Goal: Information Seeking & Learning: Find contact information

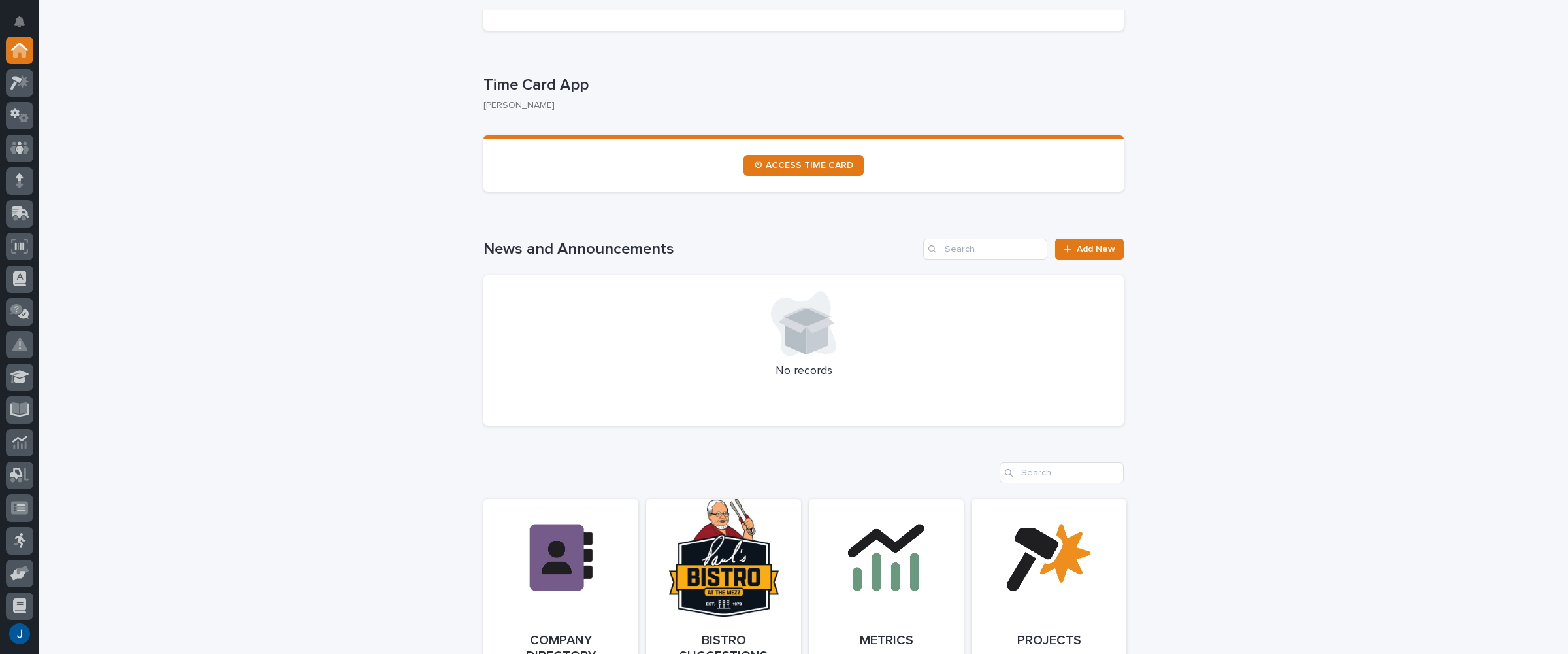
scroll to position [719, 0]
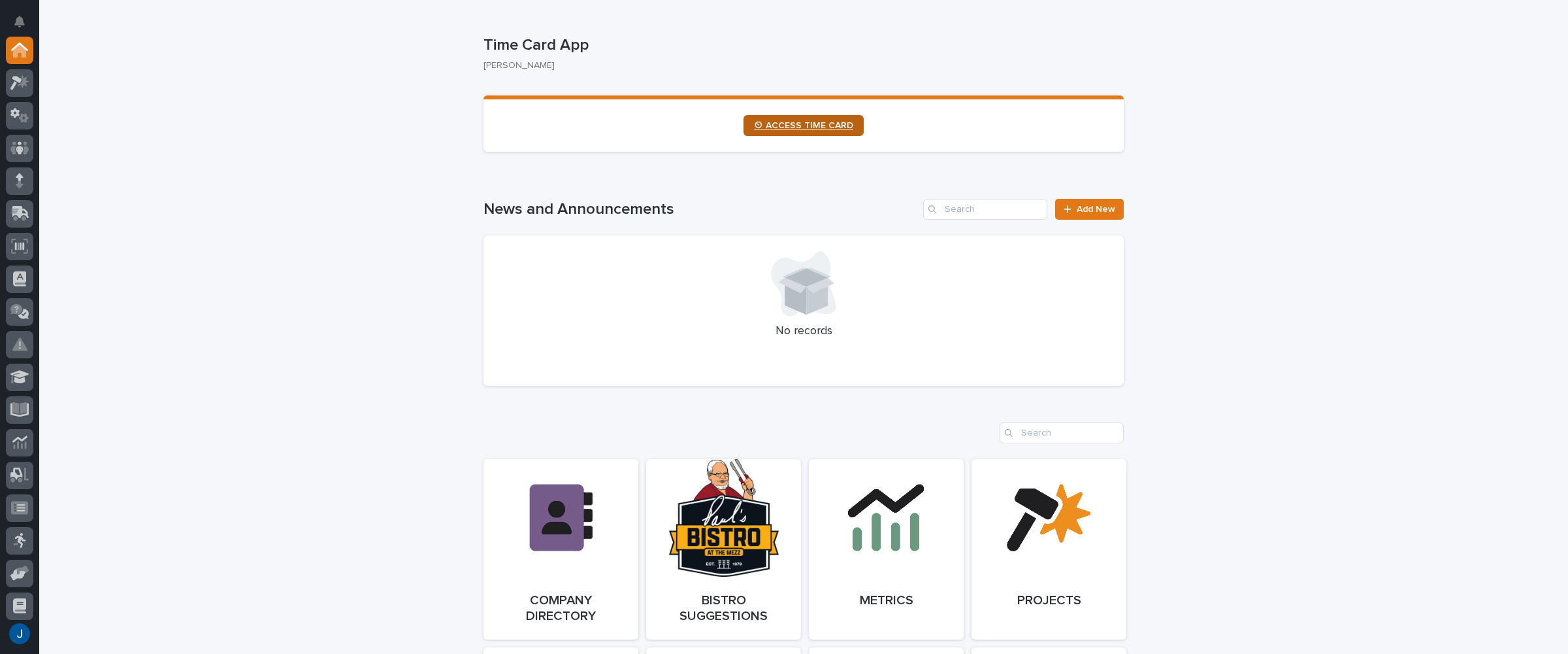
click at [793, 129] on span "⏲ ACCESS TIME CARD" at bounding box center [803, 125] width 100 height 9
click at [22, 627] on button "button" at bounding box center [20, 634] width 28 height 28
click at [36, 568] on button "My Settings" at bounding box center [79, 574] width 145 height 23
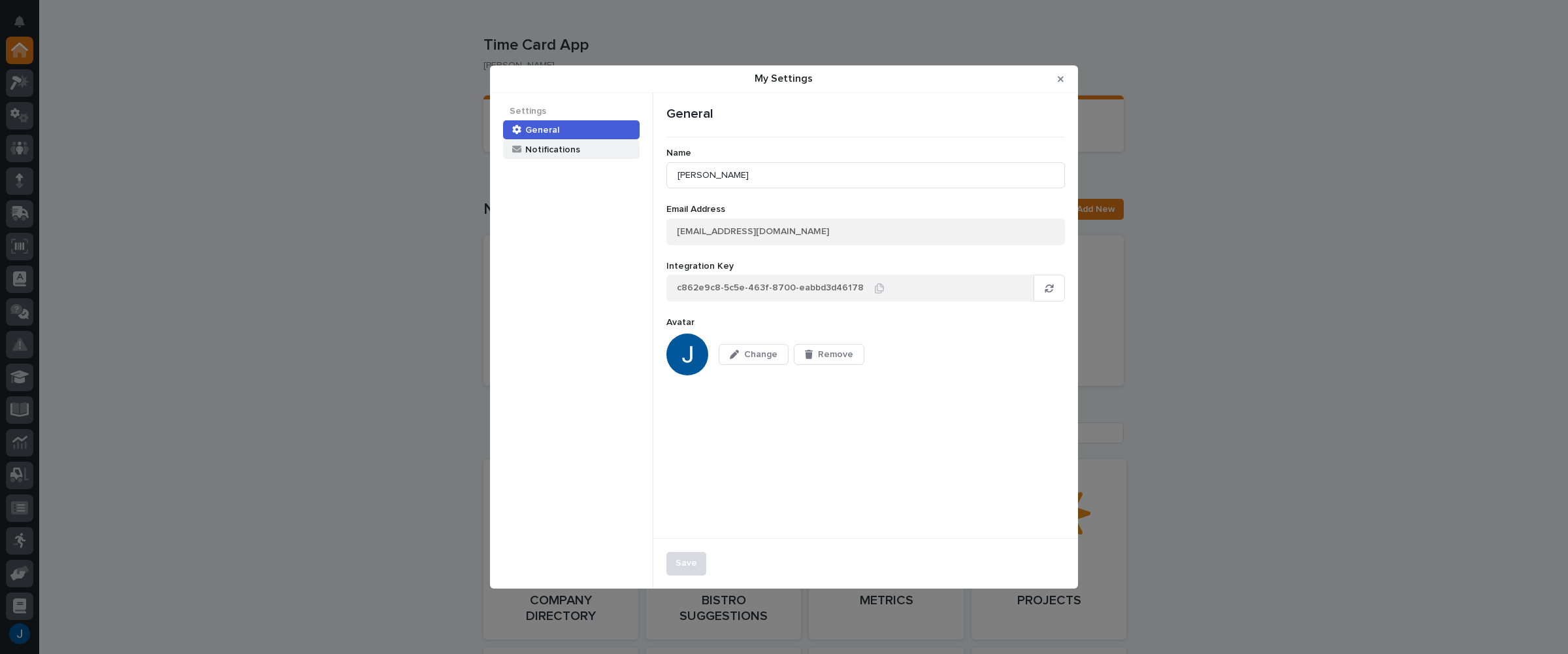
click at [544, 148] on div "Notifications" at bounding box center [551, 149] width 56 height 13
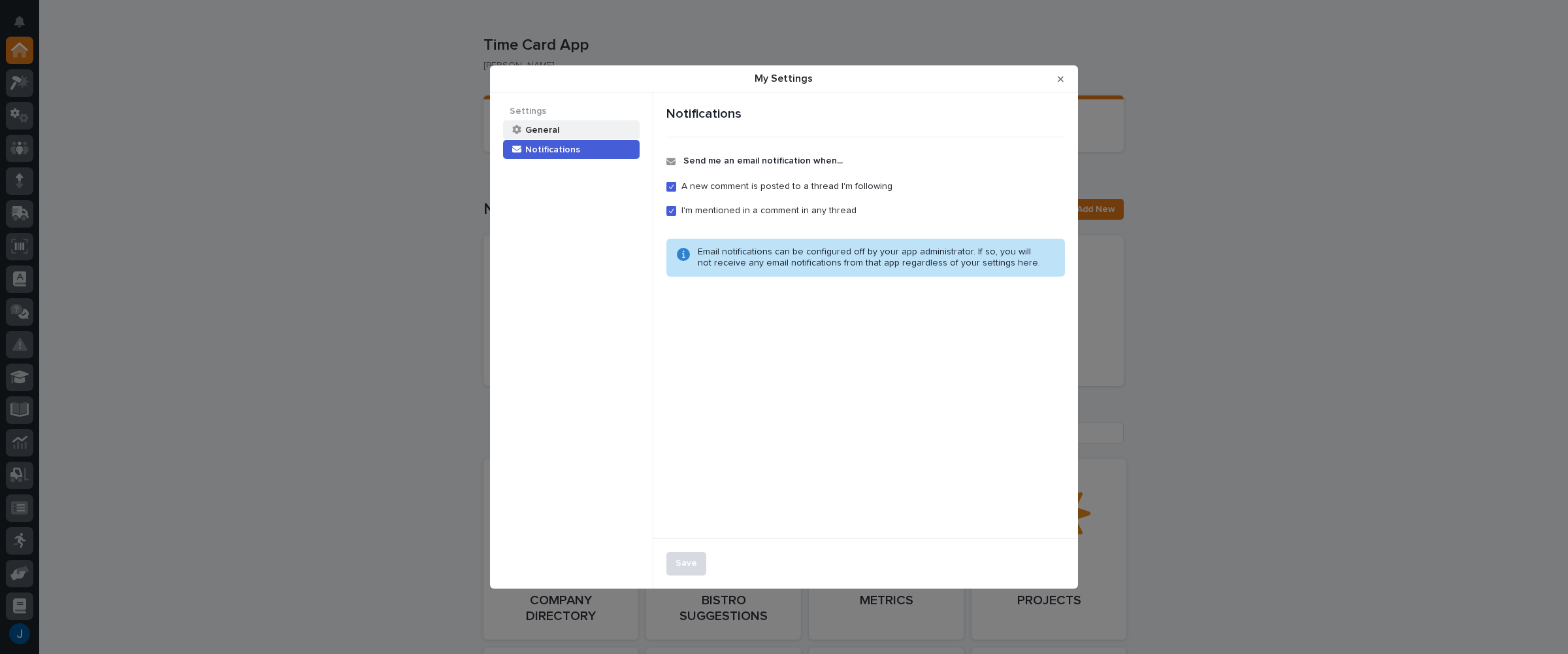
click at [538, 134] on div "General" at bounding box center [541, 129] width 35 height 13
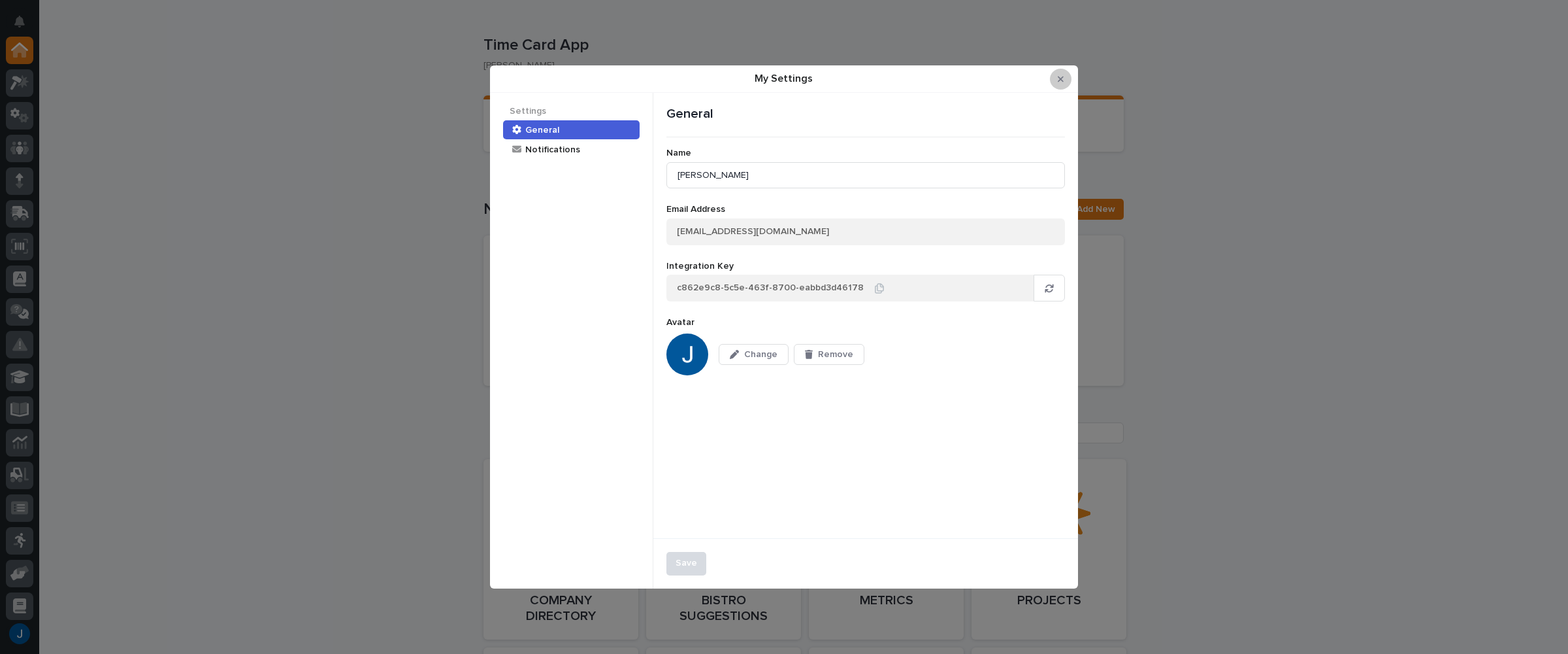
click at [1059, 78] on icon "Close Modal" at bounding box center [1061, 79] width 6 height 9
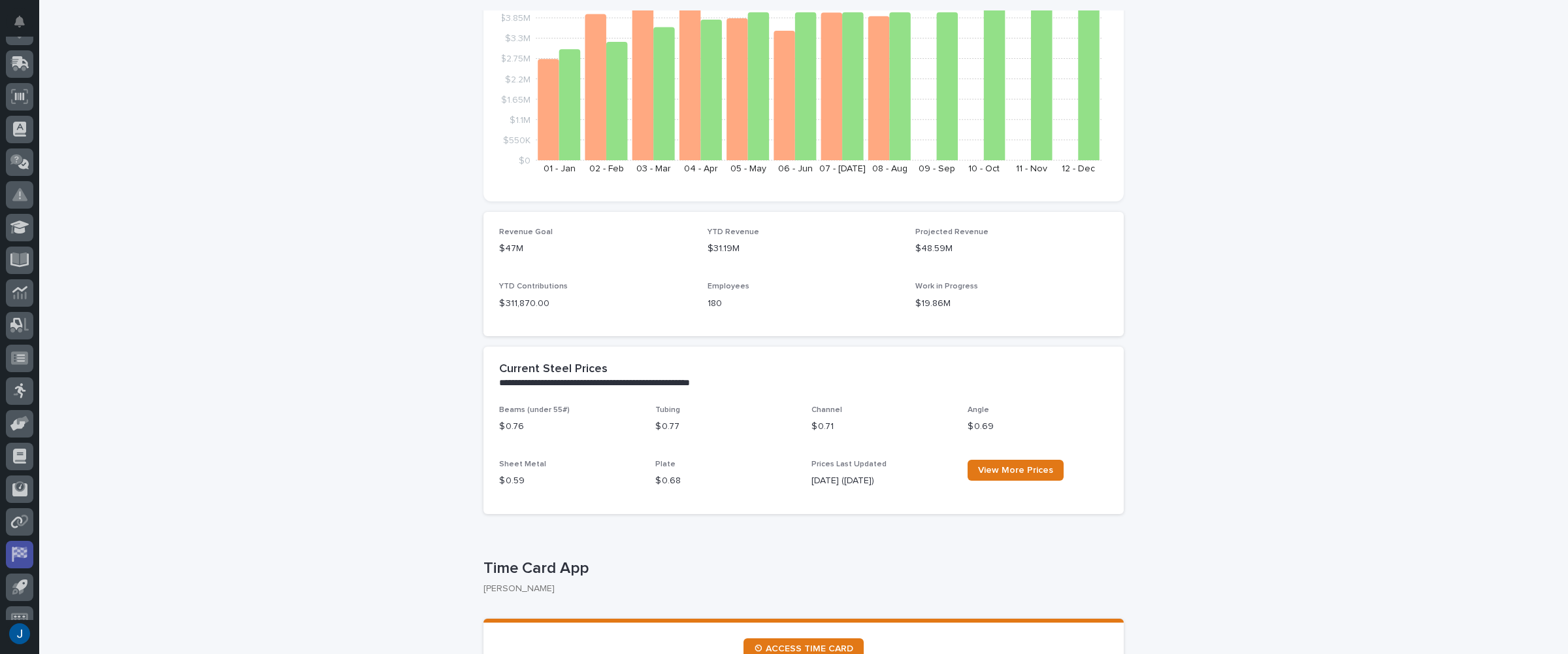
scroll to position [169, 0]
click at [21, 631] on button "button" at bounding box center [20, 634] width 28 height 28
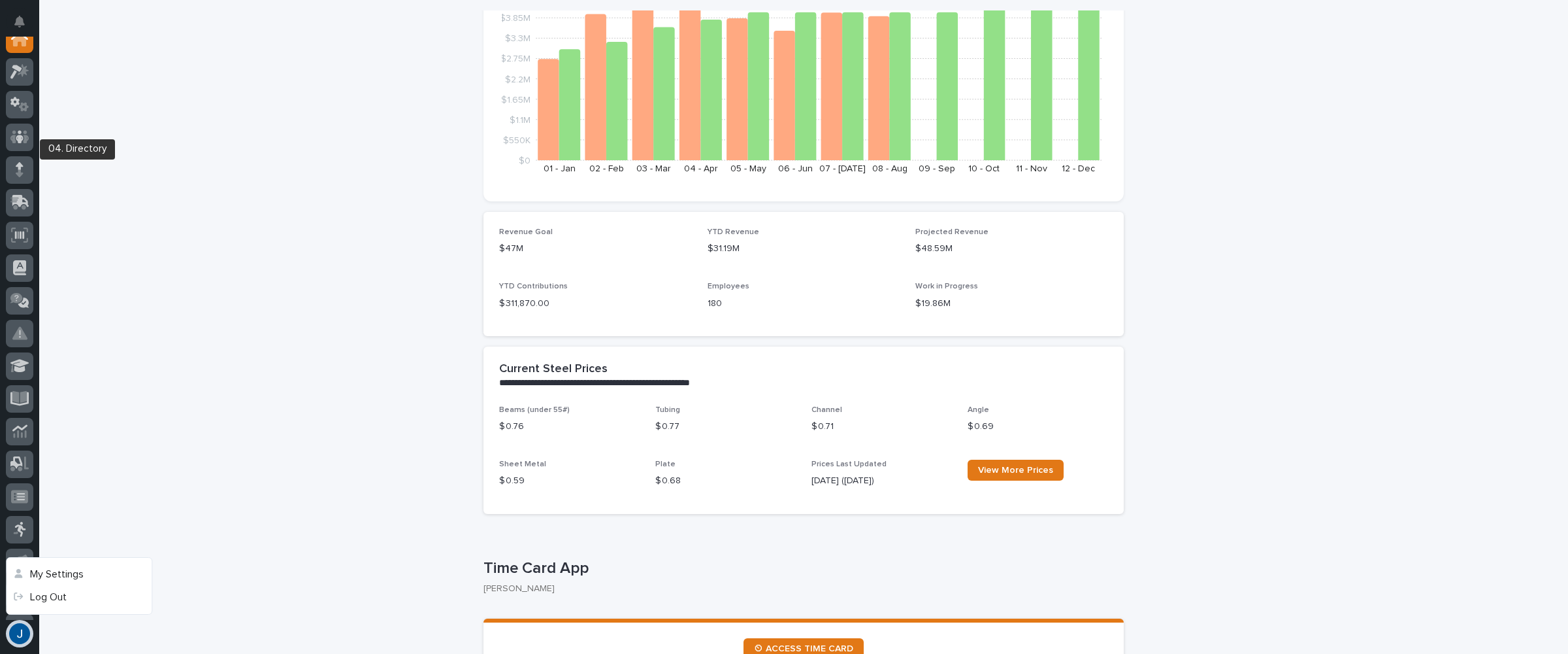
scroll to position [0, 0]
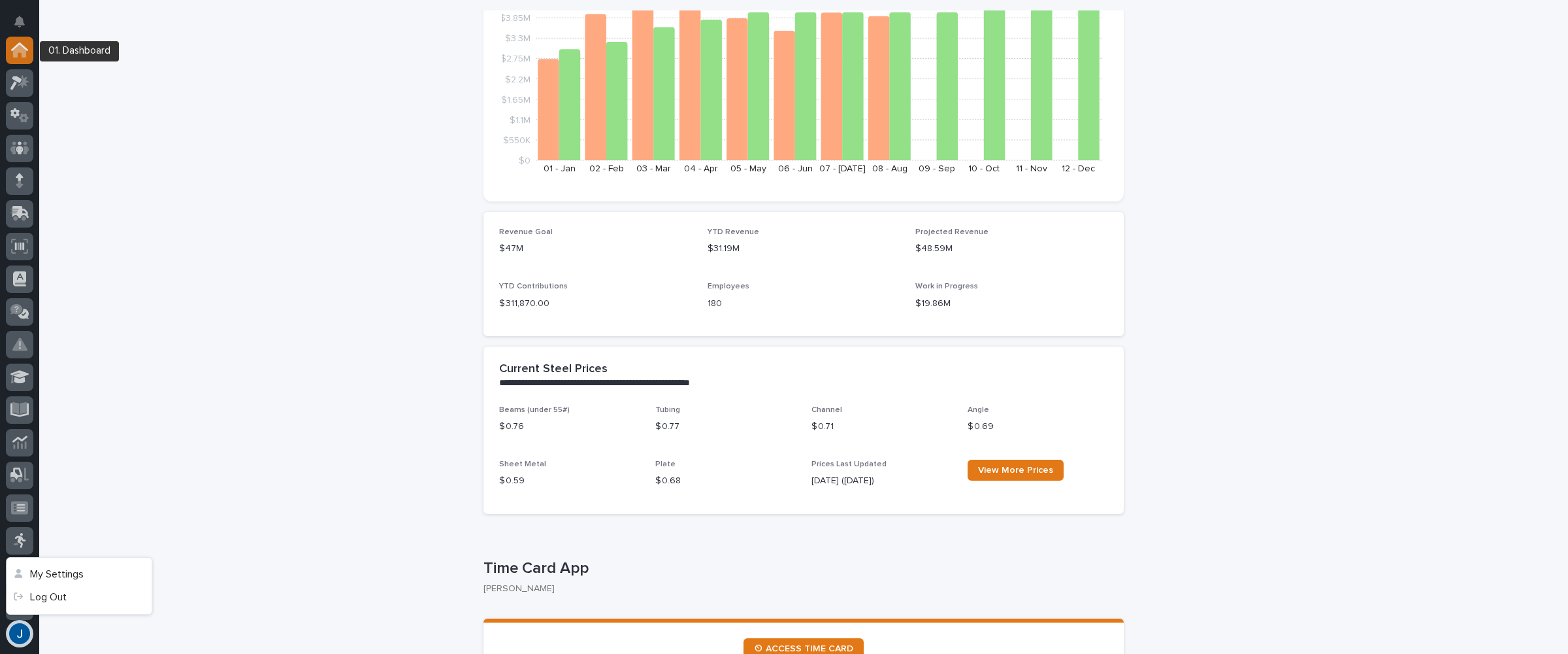
click at [16, 45] on icon at bounding box center [20, 49] width 17 height 15
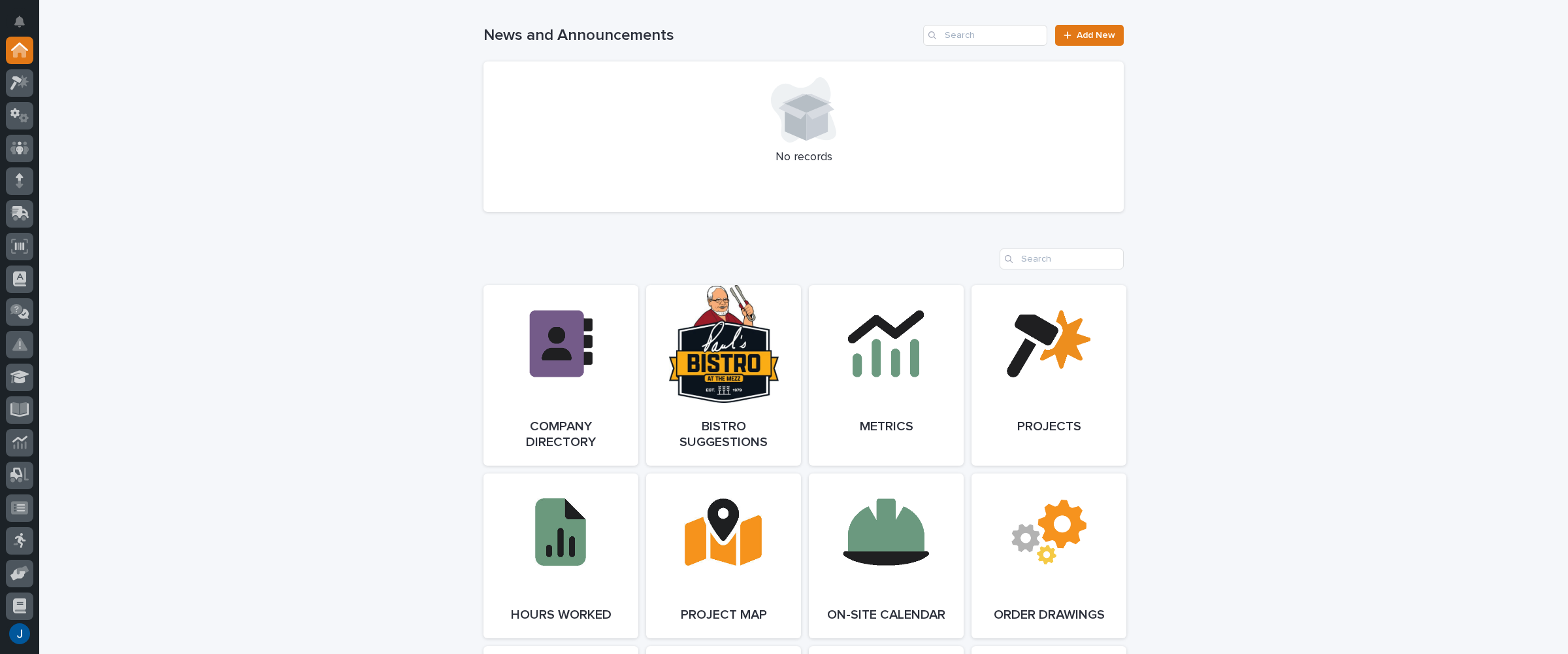
scroll to position [915, 0]
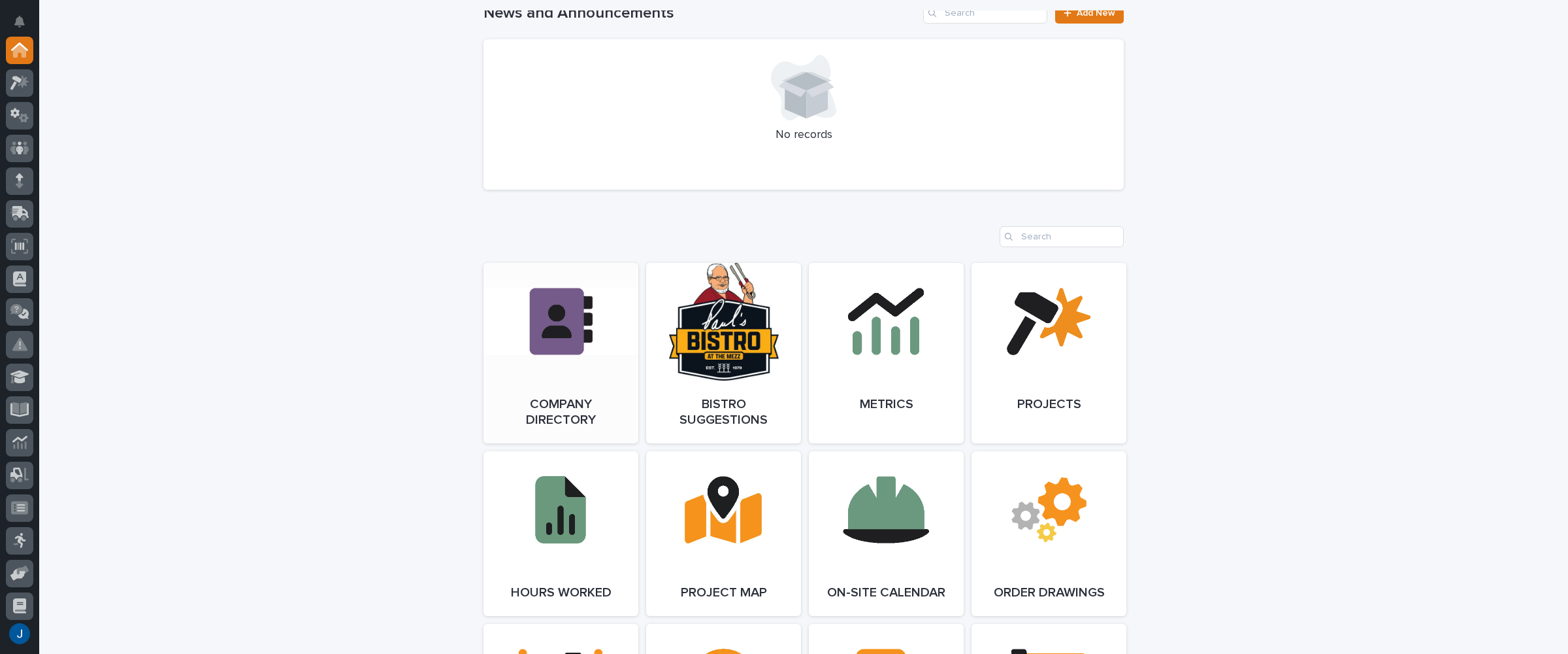
click at [553, 346] on link "Open Link" at bounding box center [561, 352] width 155 height 180
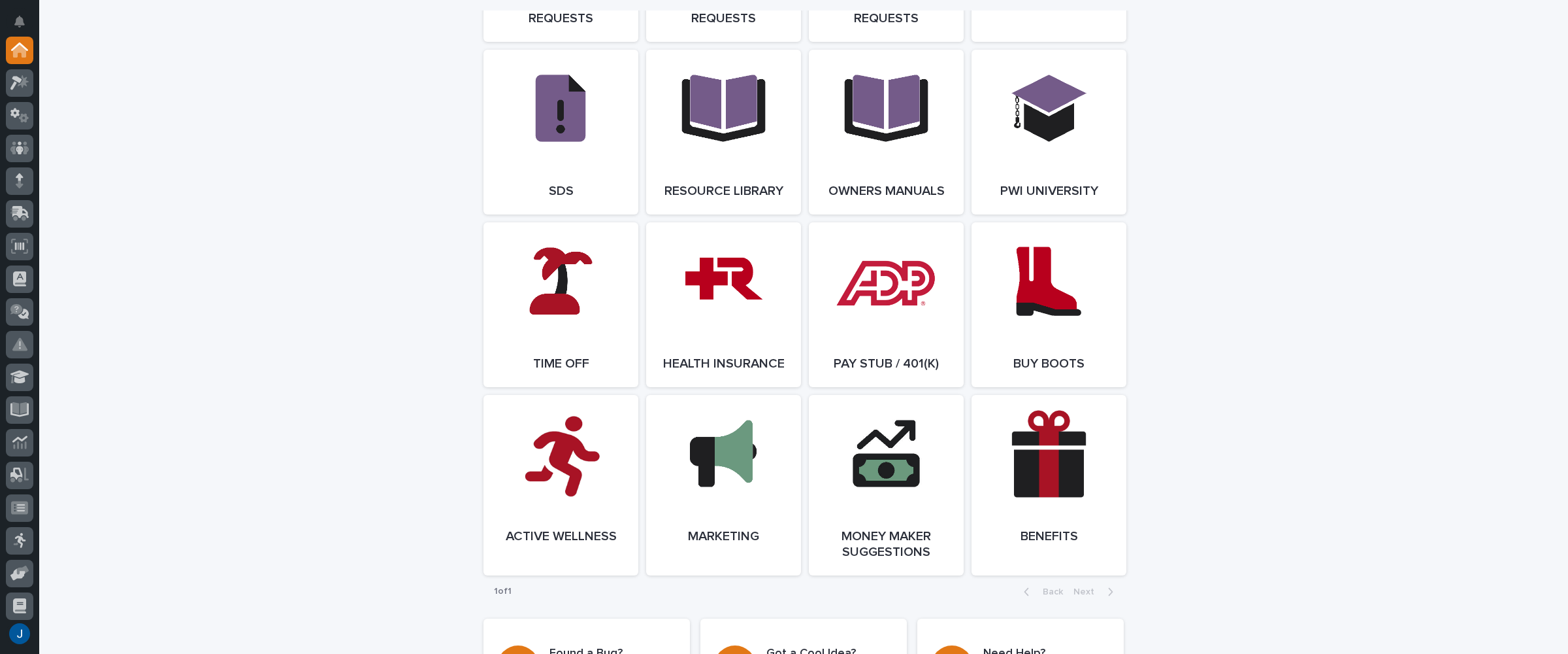
scroll to position [2223, 0]
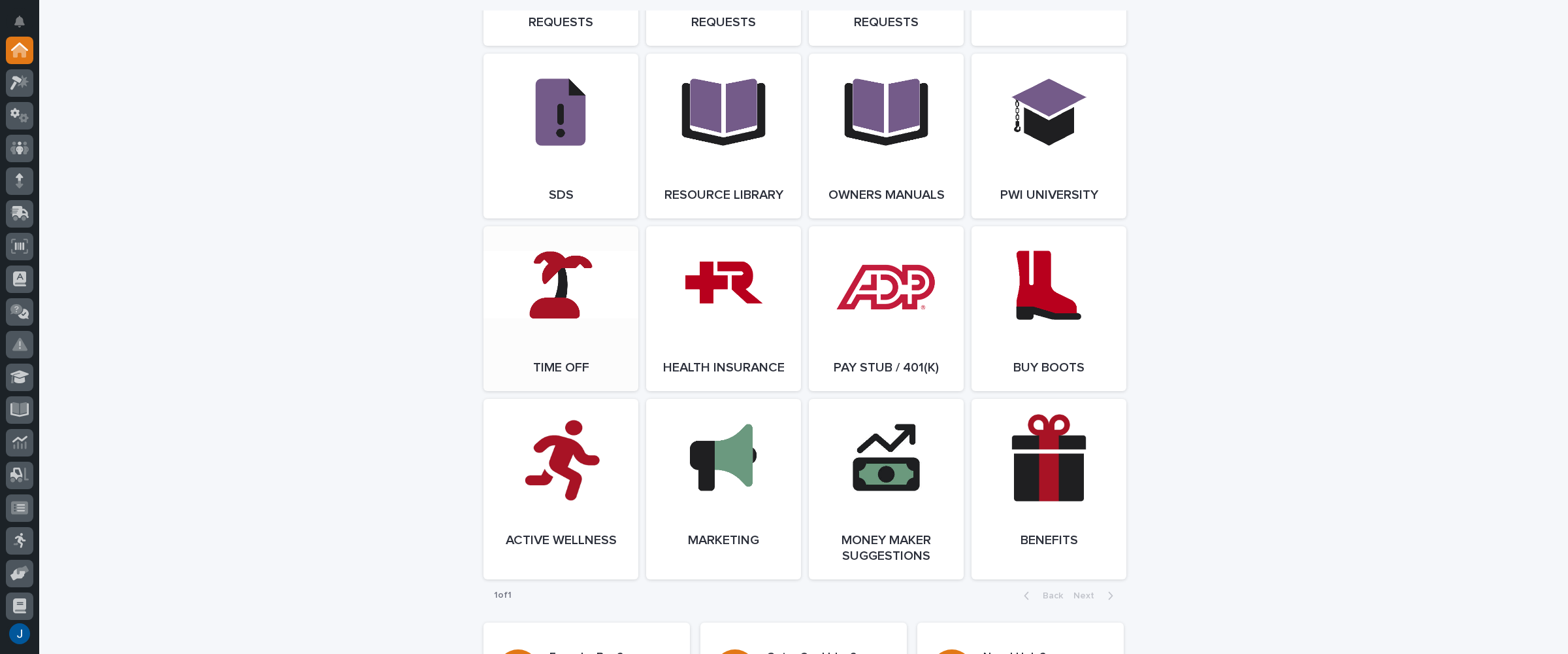
click at [555, 308] on link "Open Link" at bounding box center [561, 309] width 155 height 165
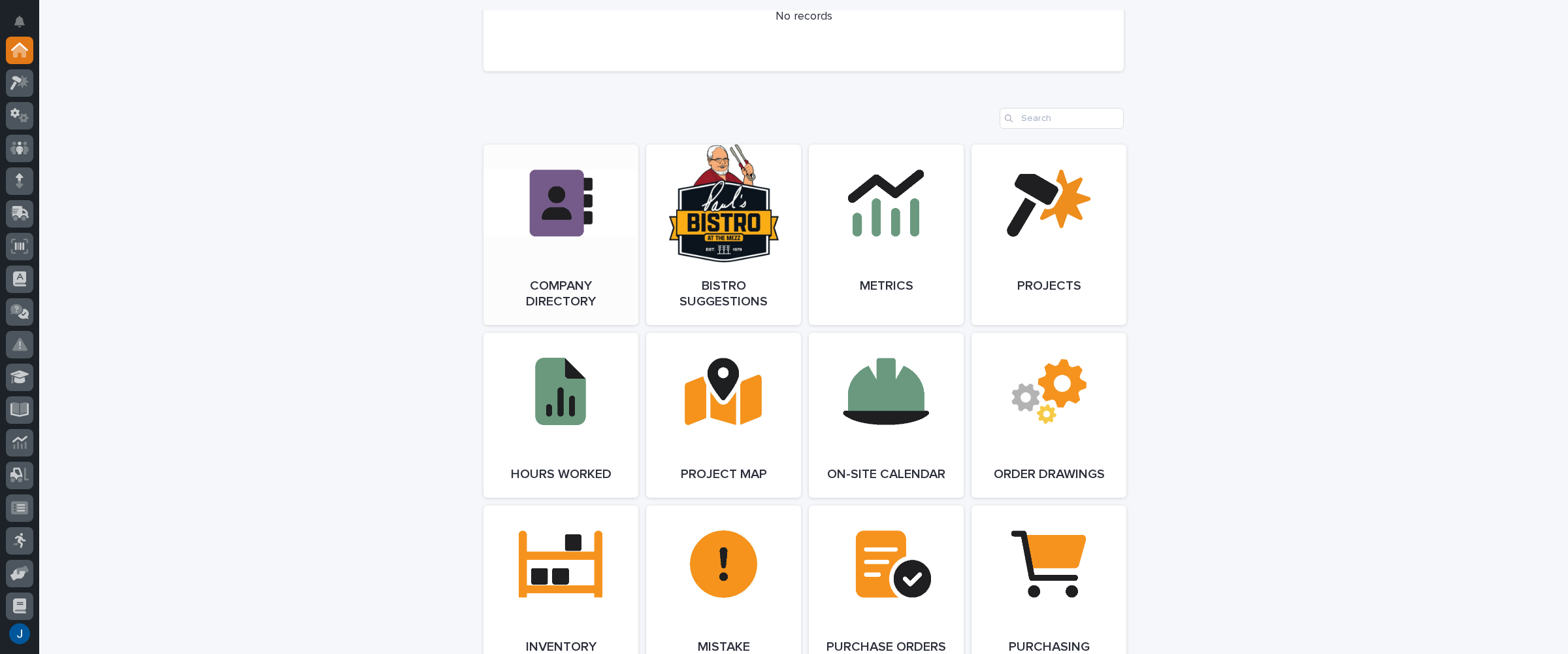
scroll to position [1046, 0]
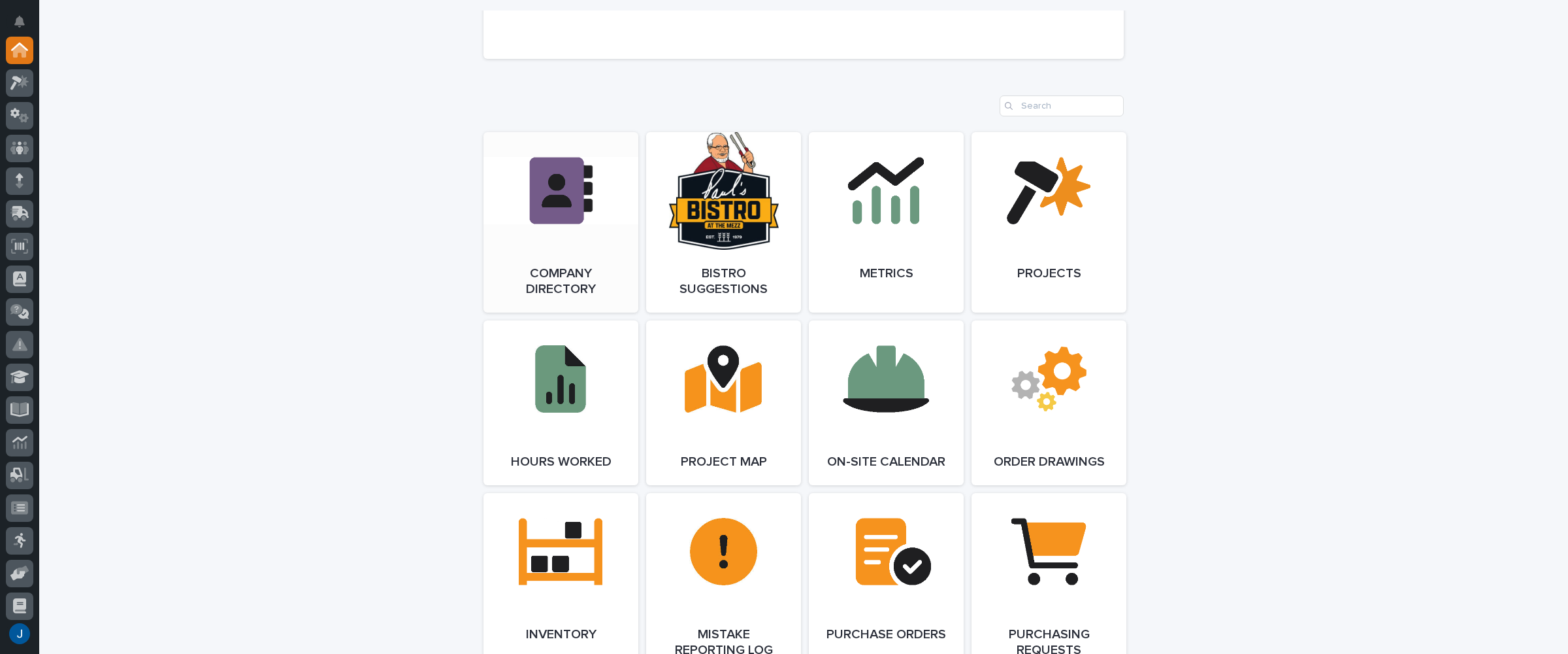
click at [534, 205] on link "Open Link" at bounding box center [561, 222] width 155 height 180
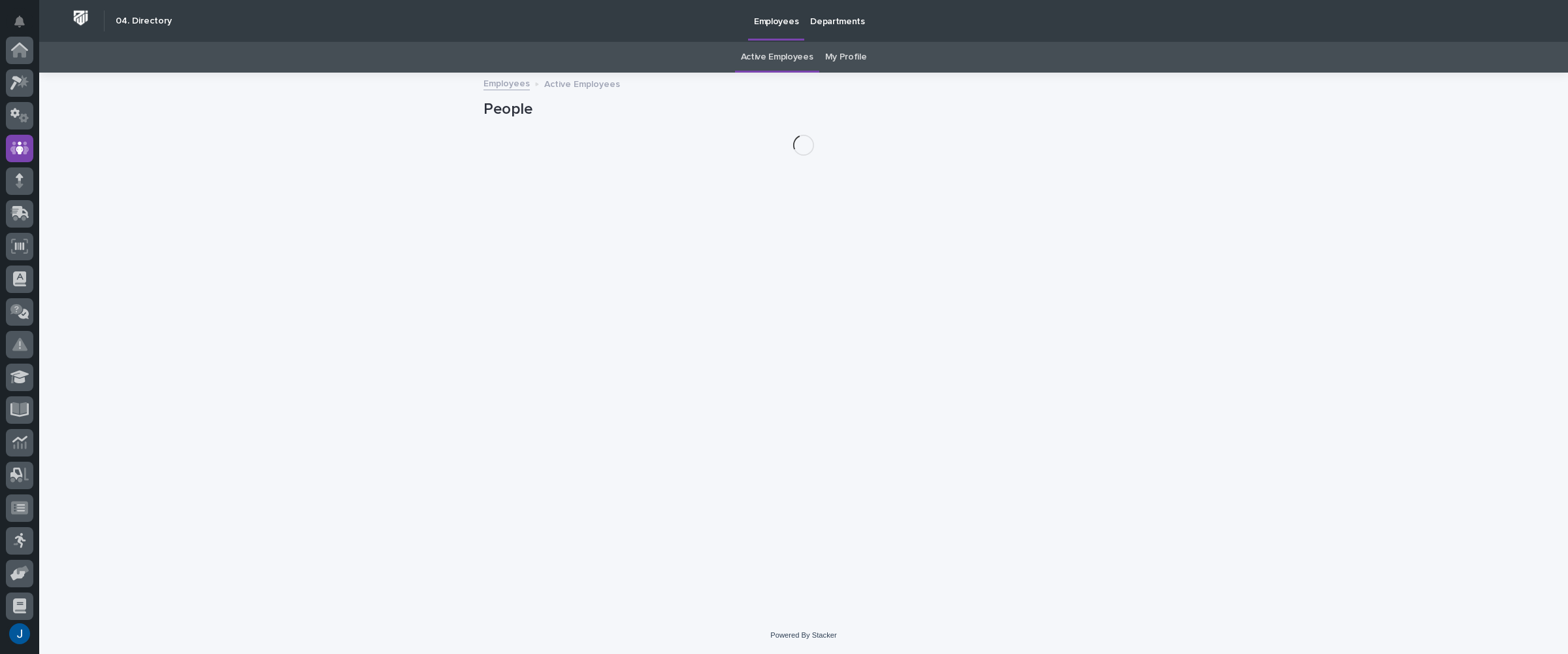
scroll to position [98, 0]
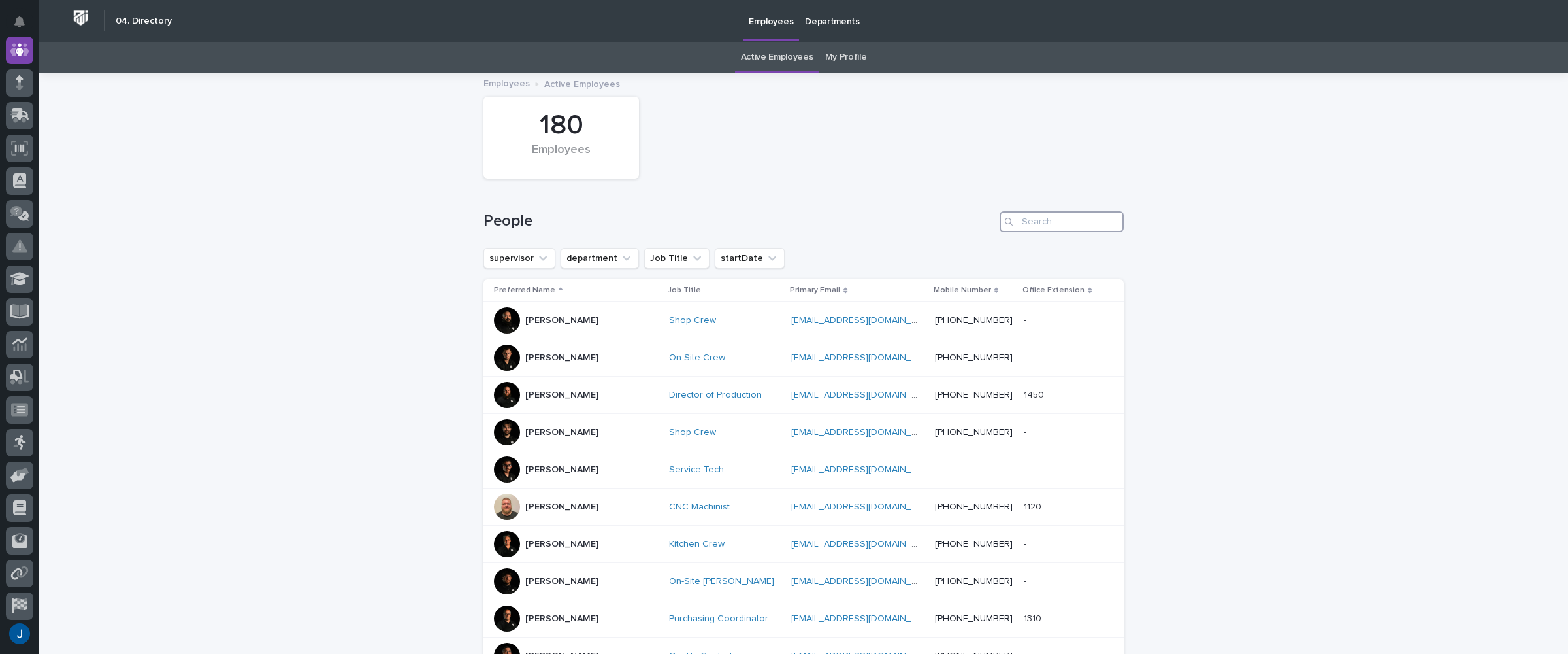
click at [1039, 230] on input "Search" at bounding box center [1062, 222] width 124 height 21
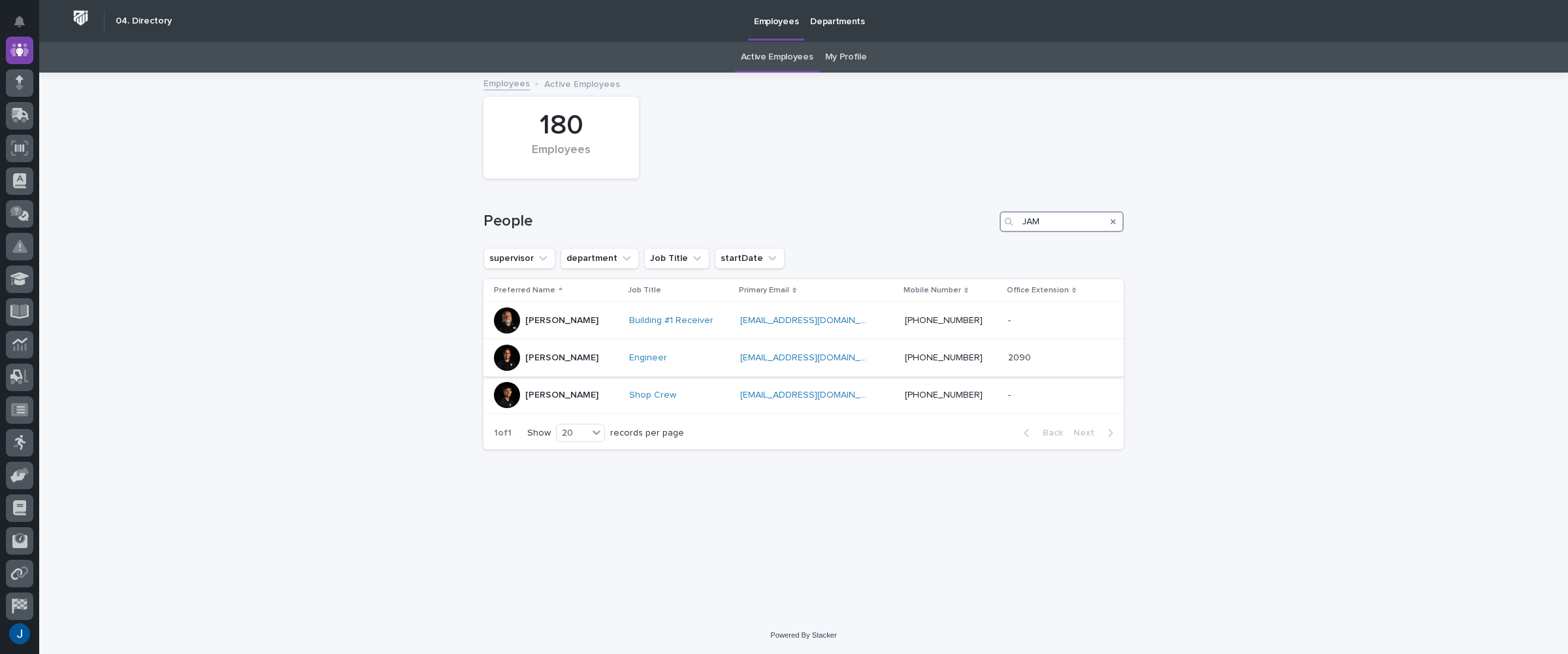
type input "JAM"
click at [541, 352] on p "[PERSON_NAME]" at bounding box center [561, 358] width 73 height 11
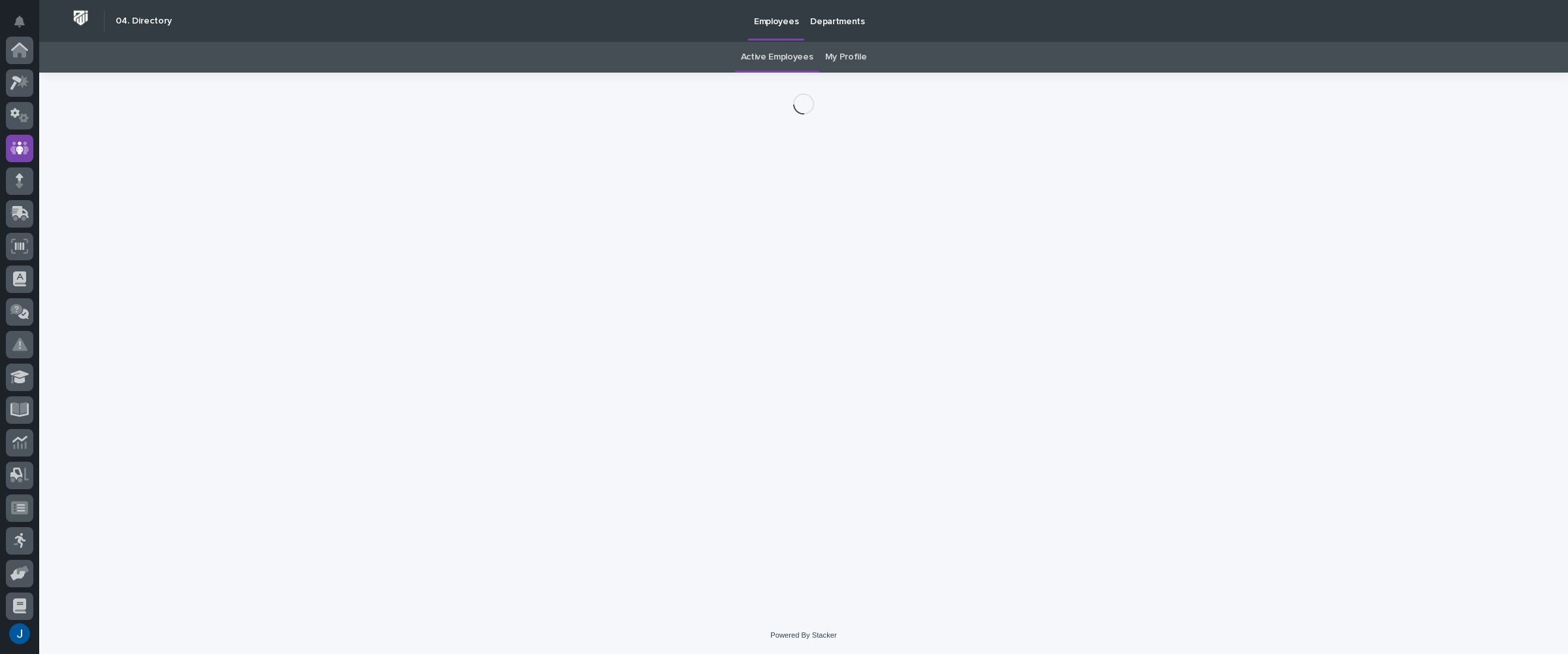
scroll to position [98, 0]
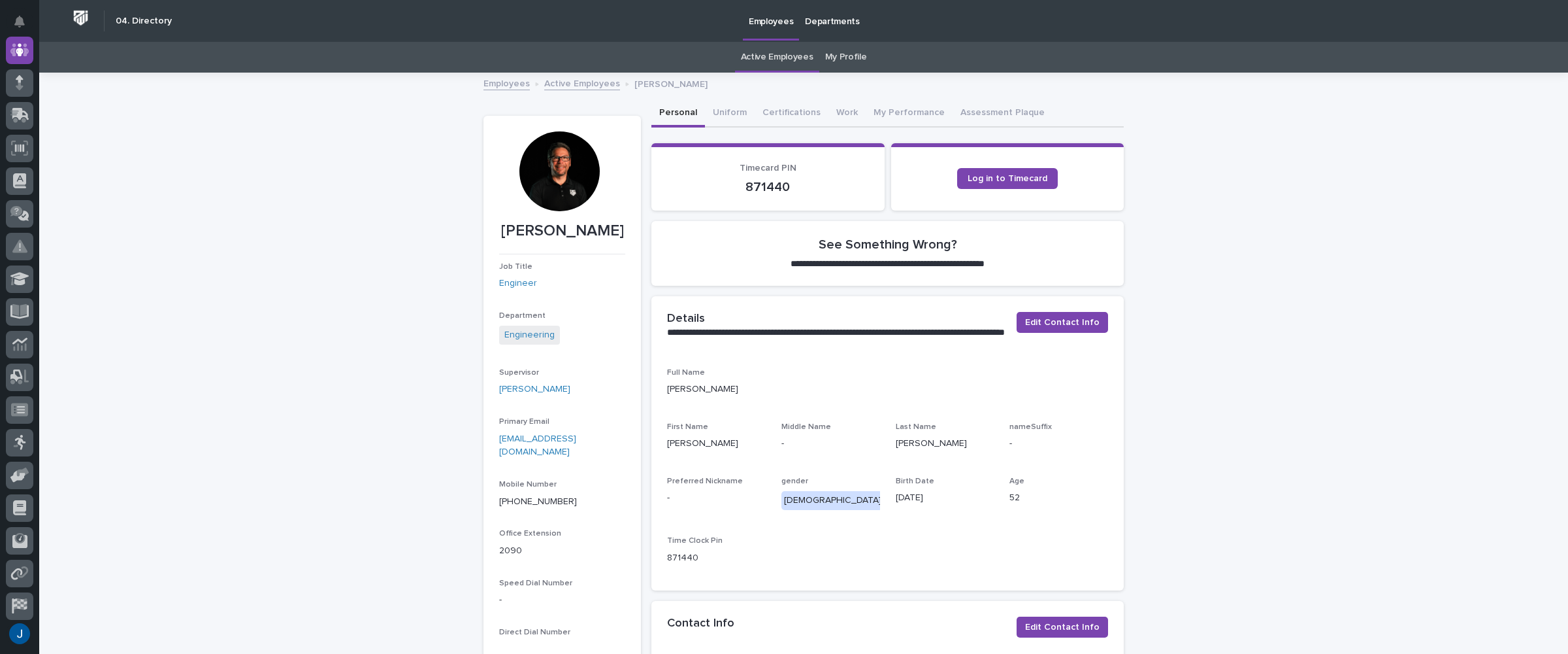
click at [530, 158] on div at bounding box center [559, 171] width 80 height 80
click at [712, 112] on button "Uniform" at bounding box center [730, 114] width 49 height 28
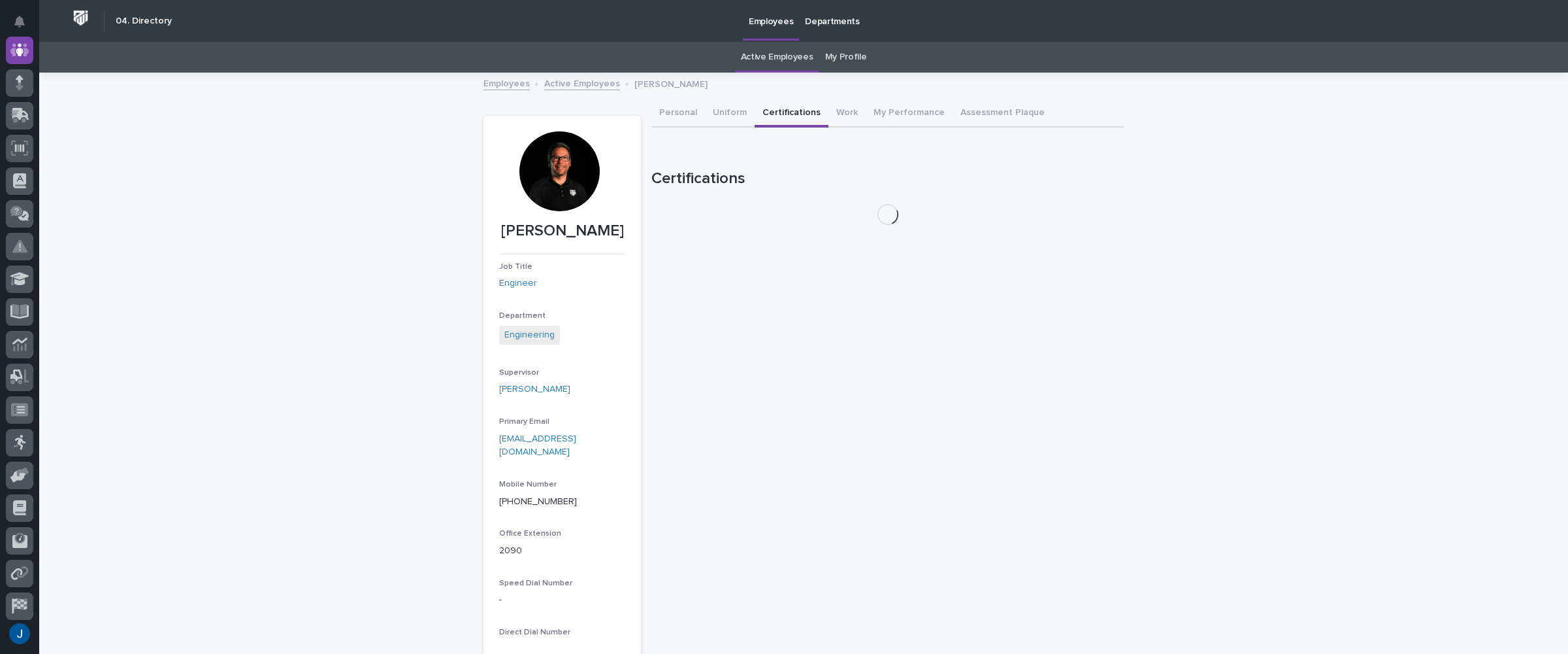
click at [791, 112] on button "Certifications" at bounding box center [792, 114] width 74 height 28
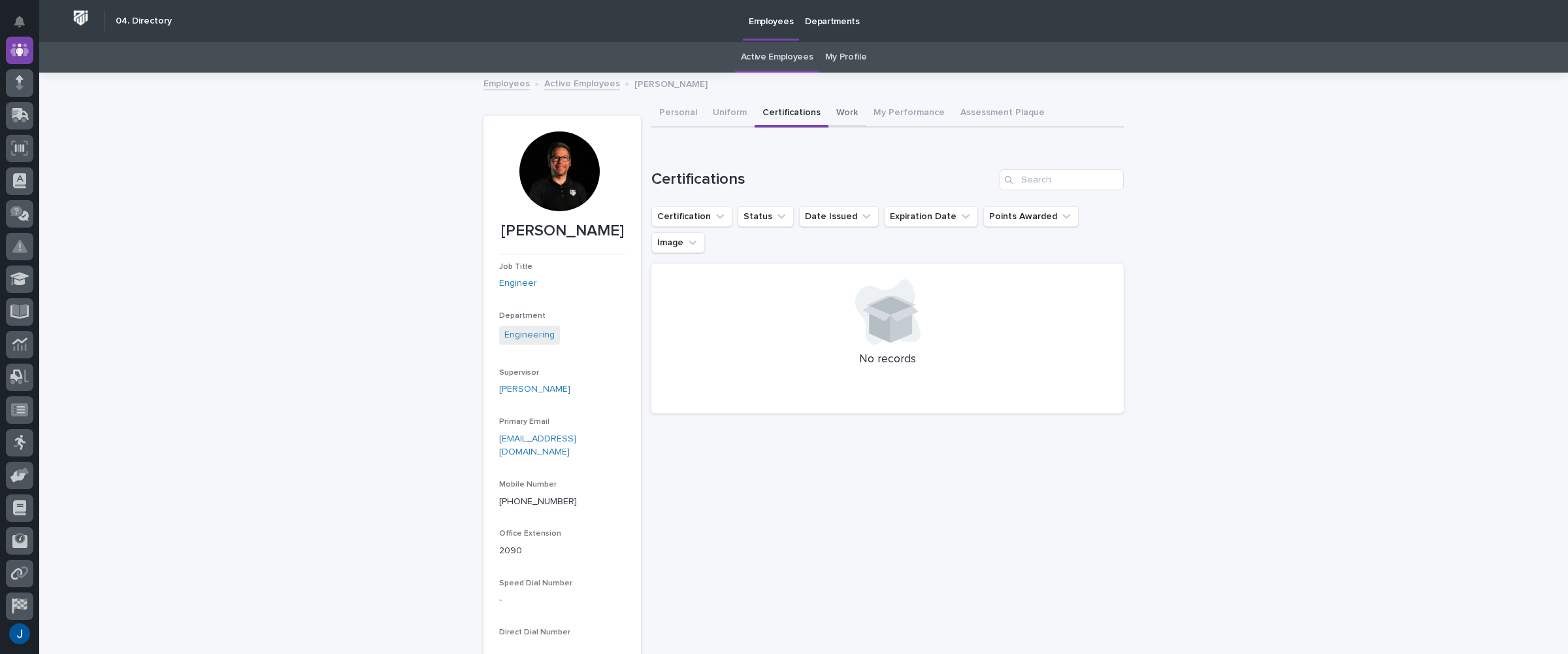
click at [836, 112] on button "Work" at bounding box center [847, 114] width 37 height 28
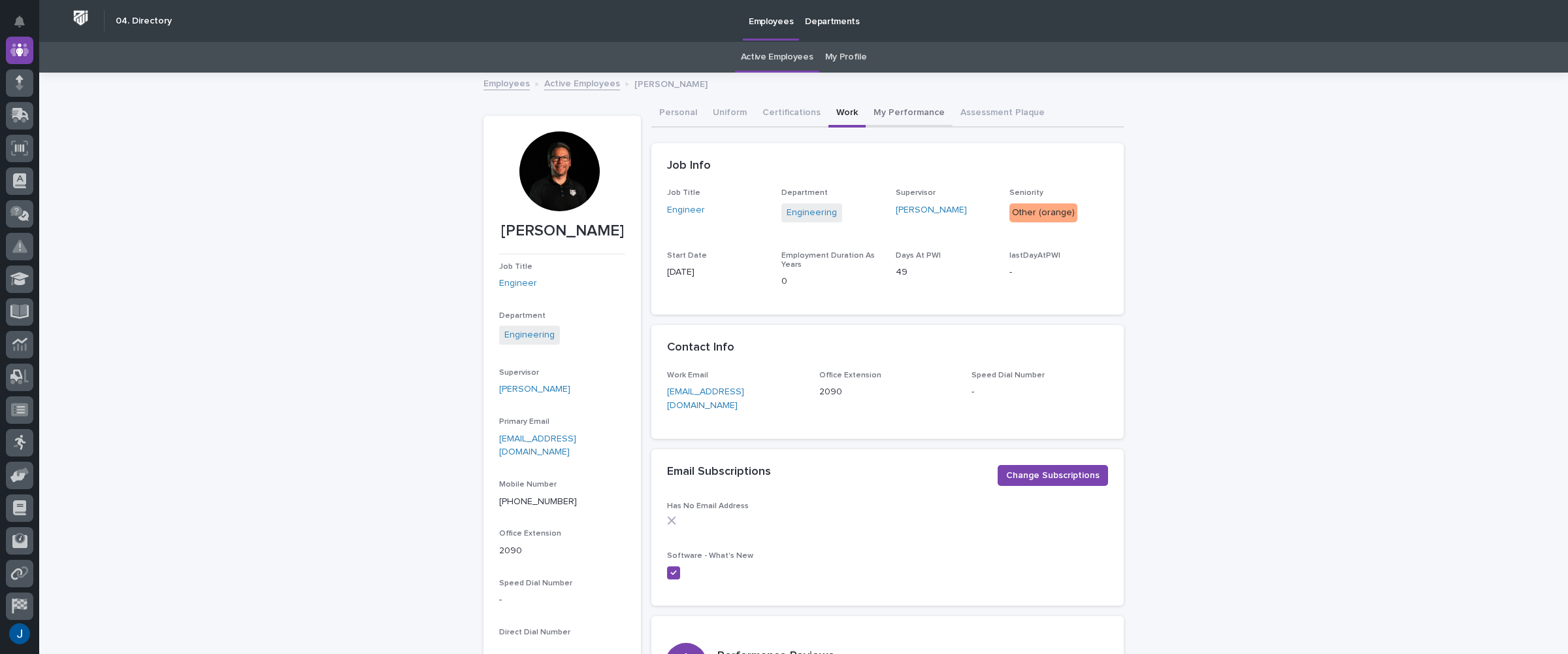
click at [885, 110] on button "My Performance" at bounding box center [910, 114] width 87 height 28
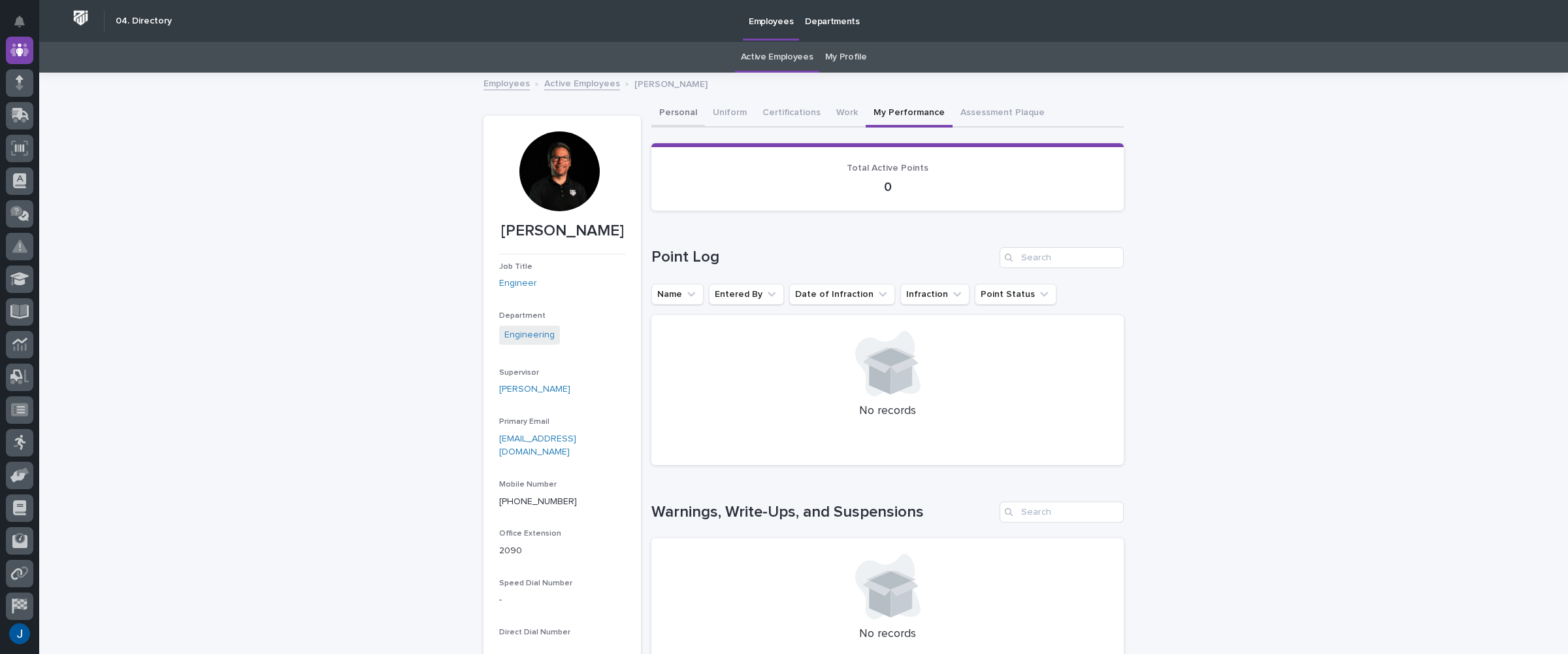
click at [679, 109] on button "Personal" at bounding box center [678, 114] width 53 height 28
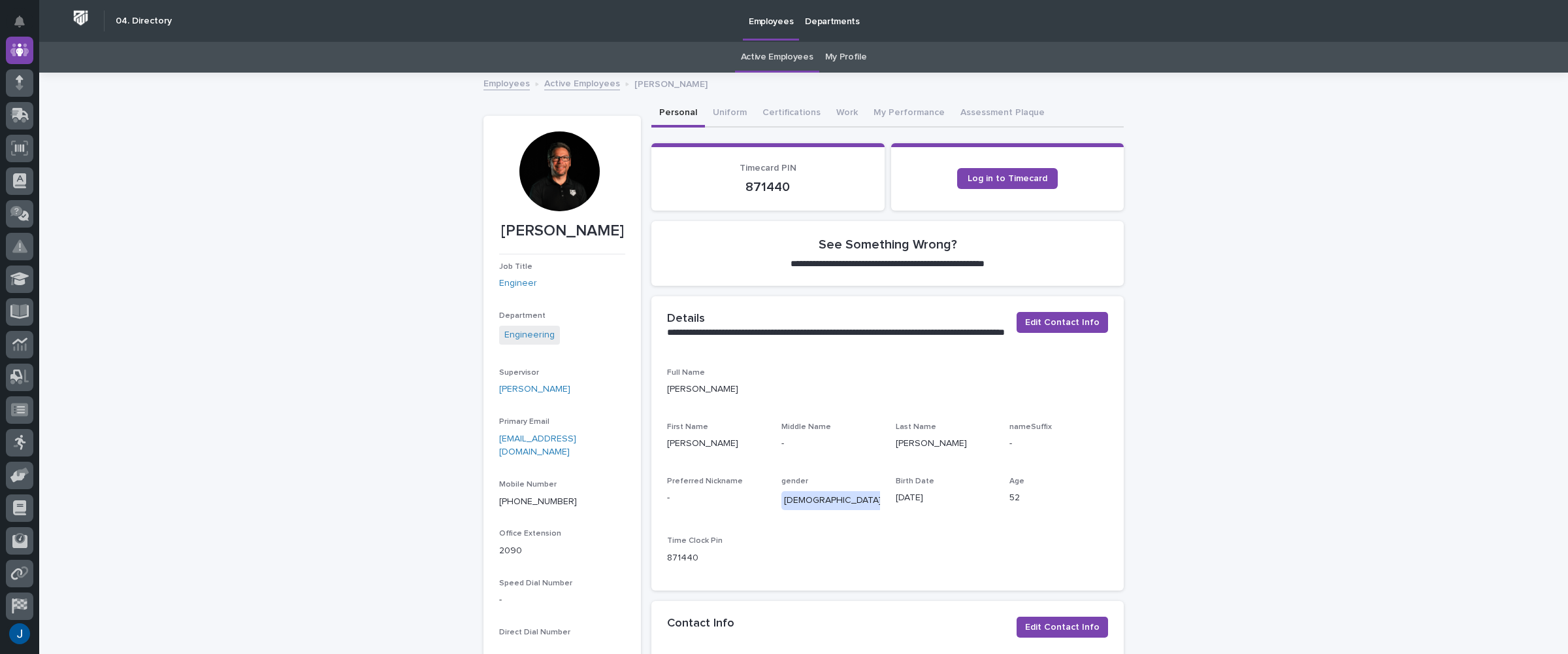
click at [809, 184] on p "871440" at bounding box center [768, 187] width 202 height 16
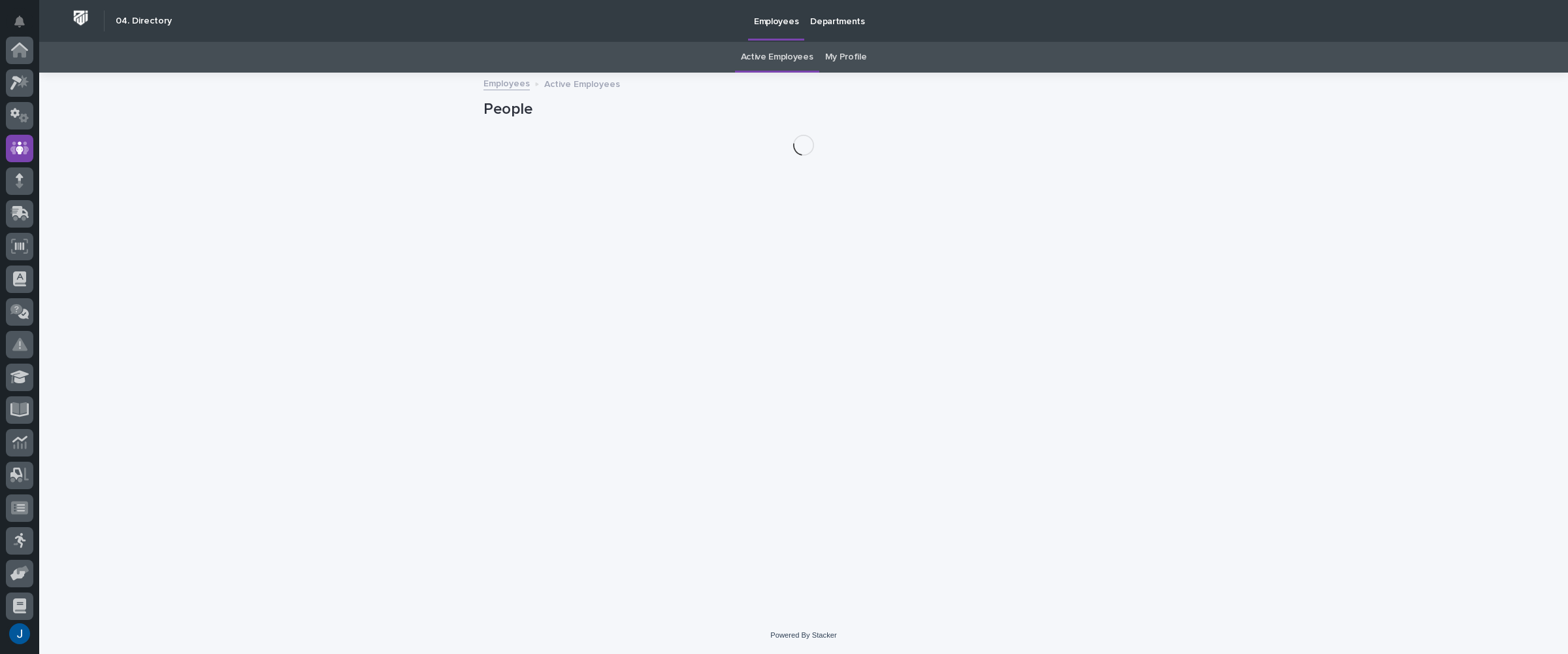
scroll to position [98, 0]
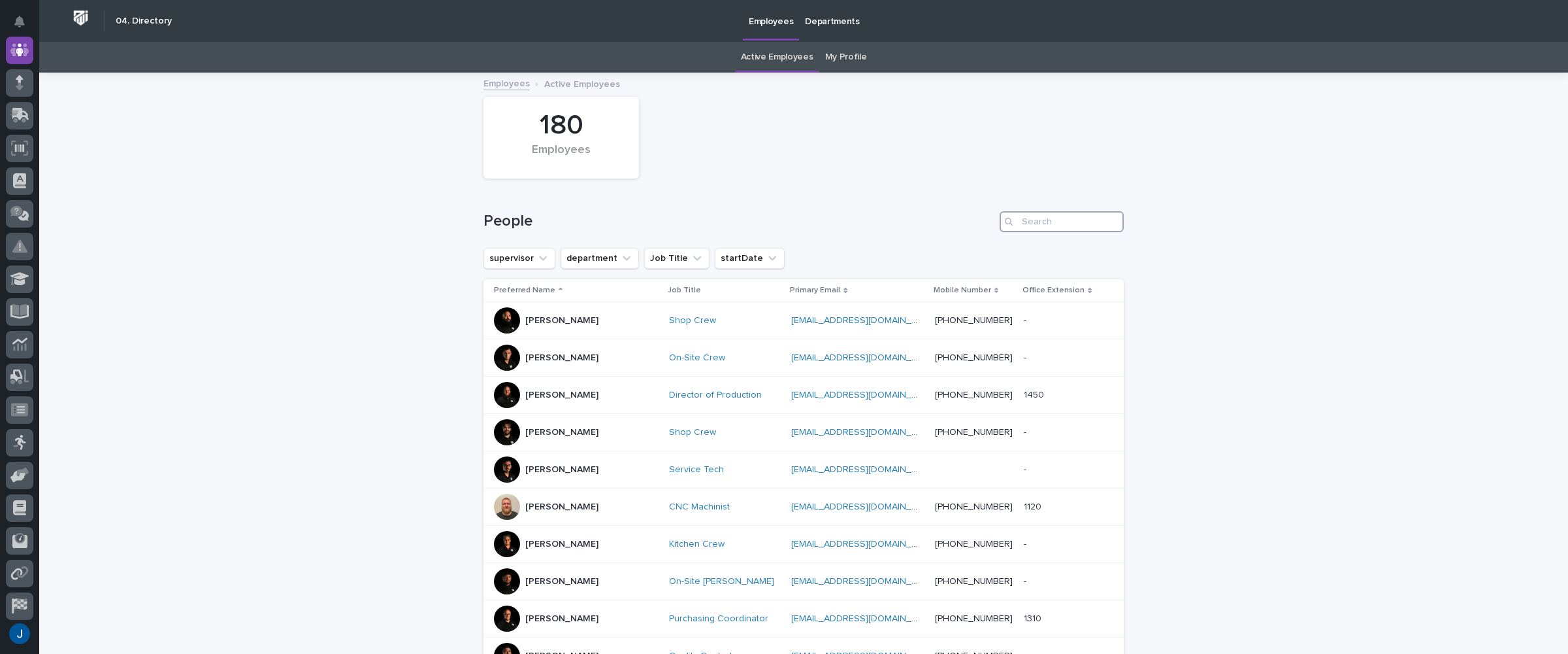
click at [1048, 222] on input "Search" at bounding box center [1062, 222] width 124 height 21
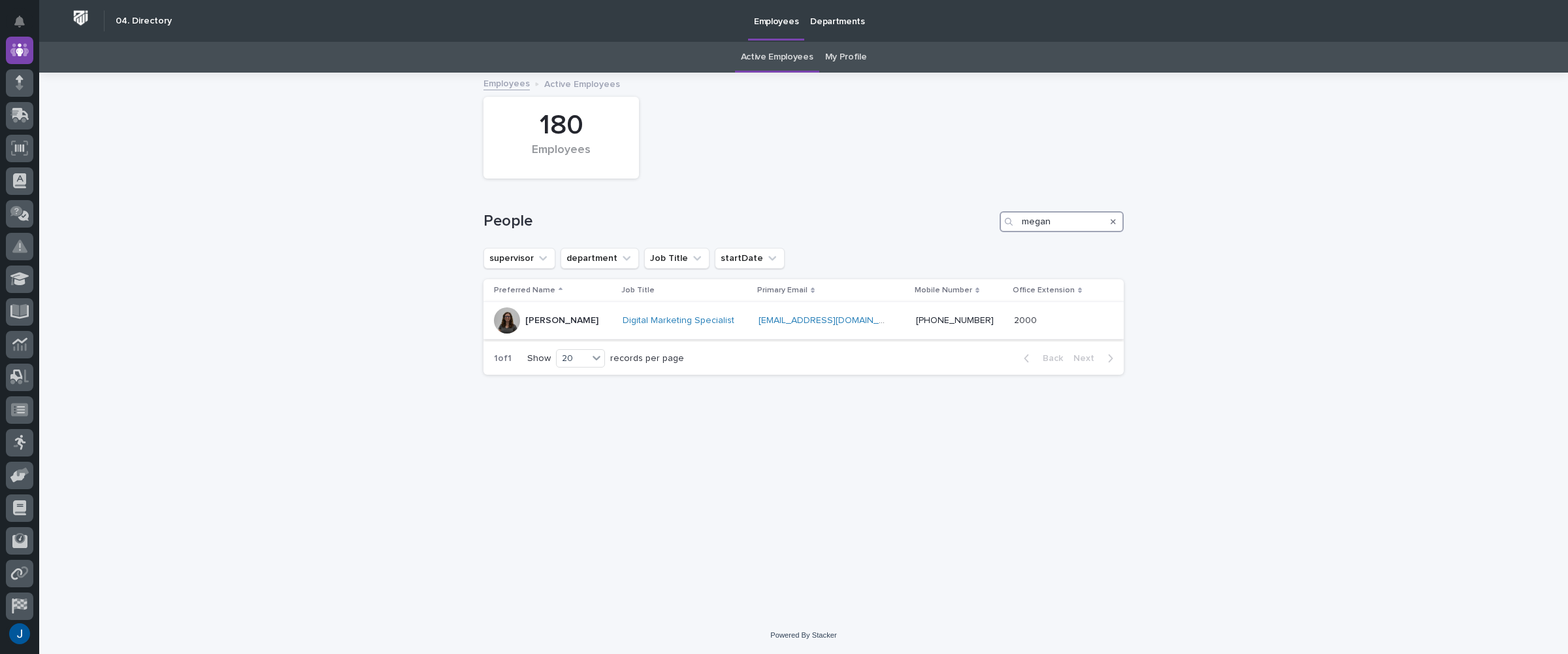
type input "megan"
click at [520, 321] on div "Megan Ergle" at bounding box center [553, 321] width 118 height 26
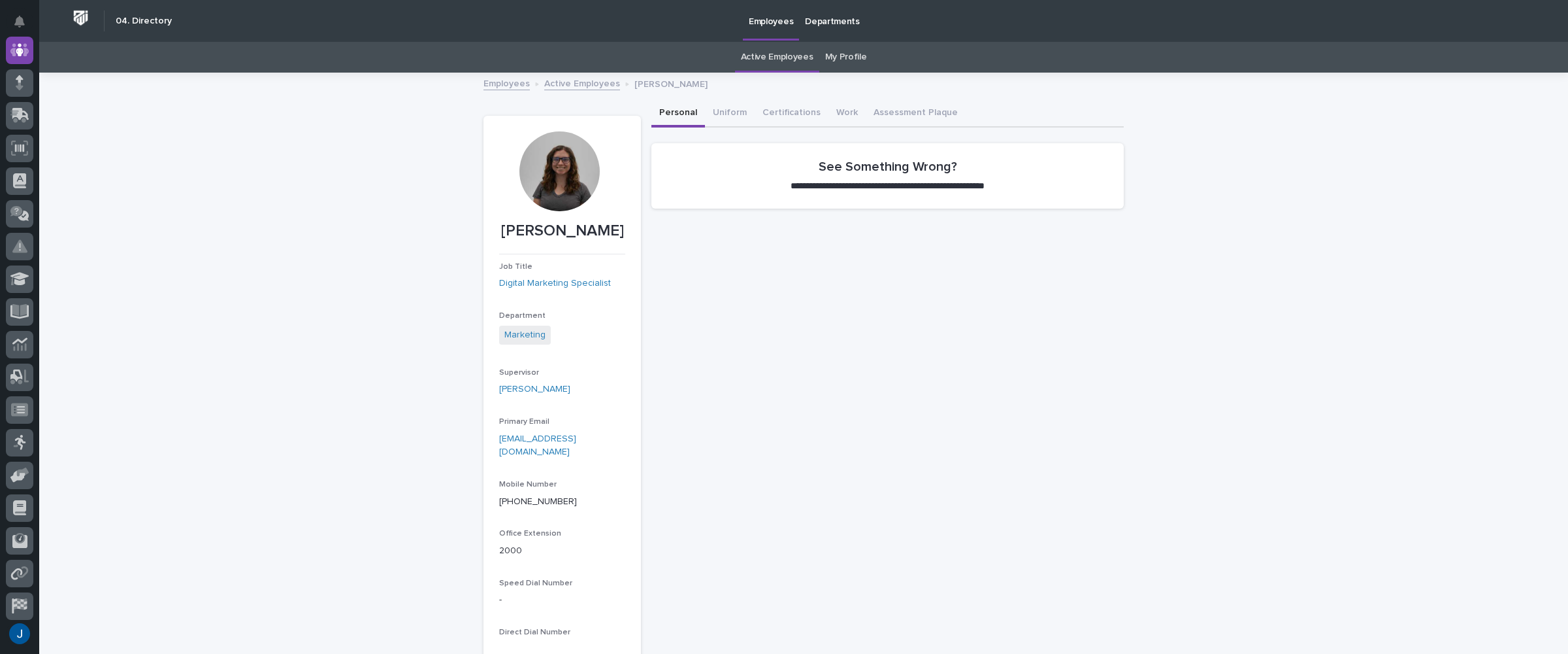
click at [555, 171] on div at bounding box center [559, 171] width 80 height 80
click at [829, 111] on button "Work" at bounding box center [847, 114] width 37 height 28
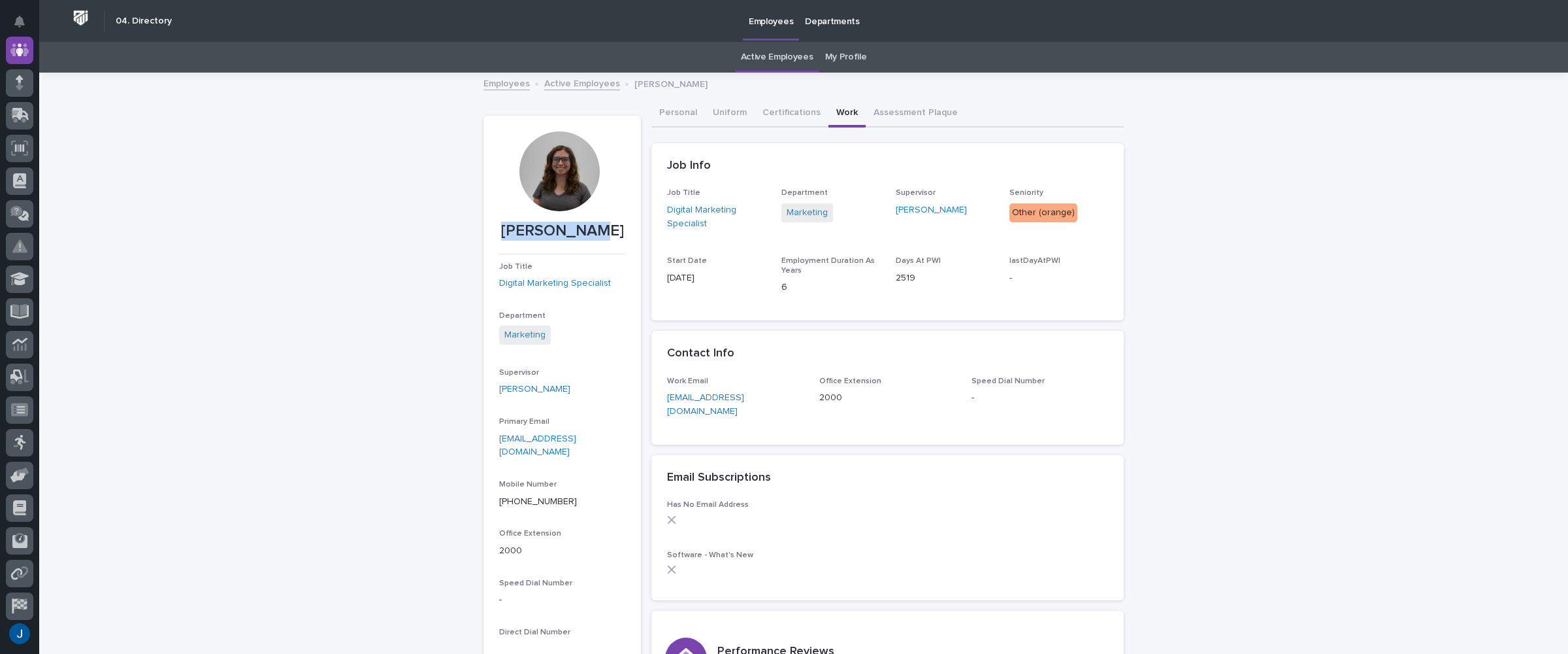
drag, startPoint x: 600, startPoint y: 234, endPoint x: 559, endPoint y: 230, distance: 41.2
click at [517, 227] on p "Megan Ergle" at bounding box center [562, 231] width 126 height 19
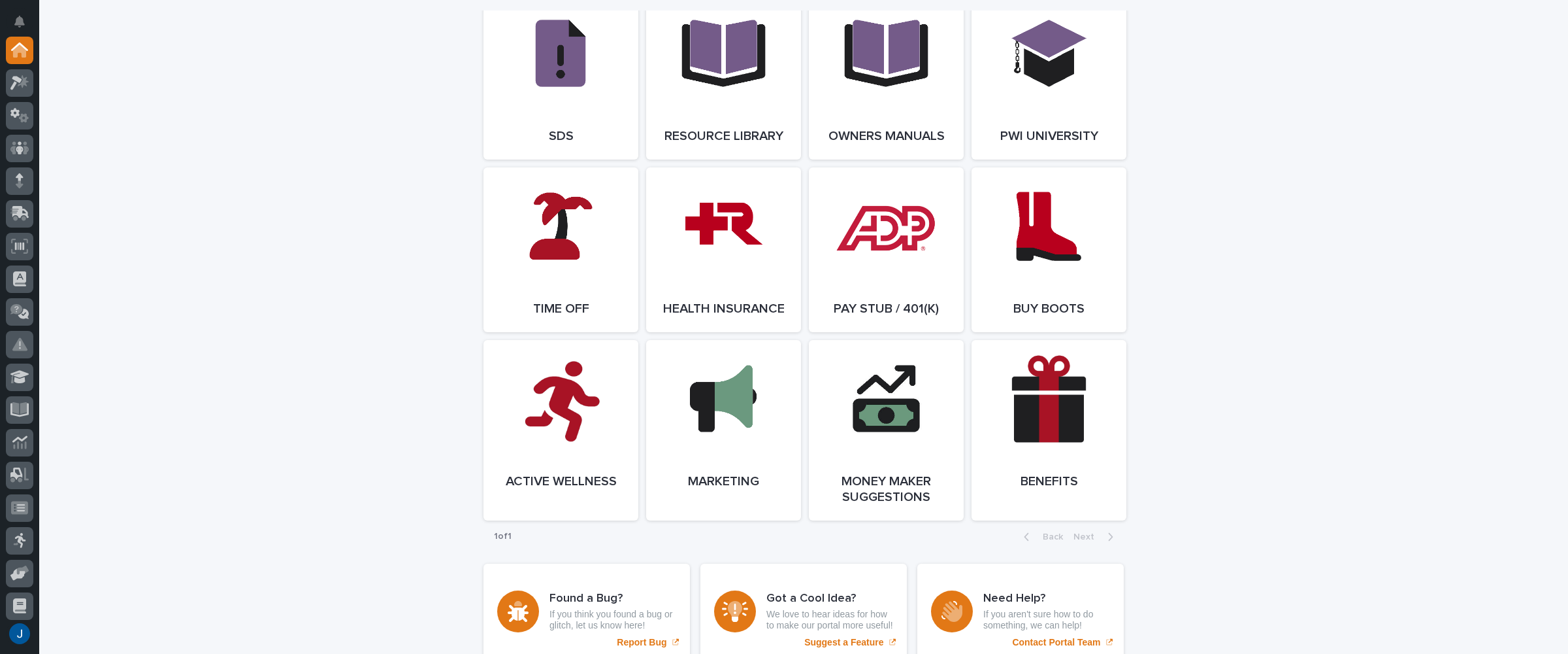
scroll to position [2288, 0]
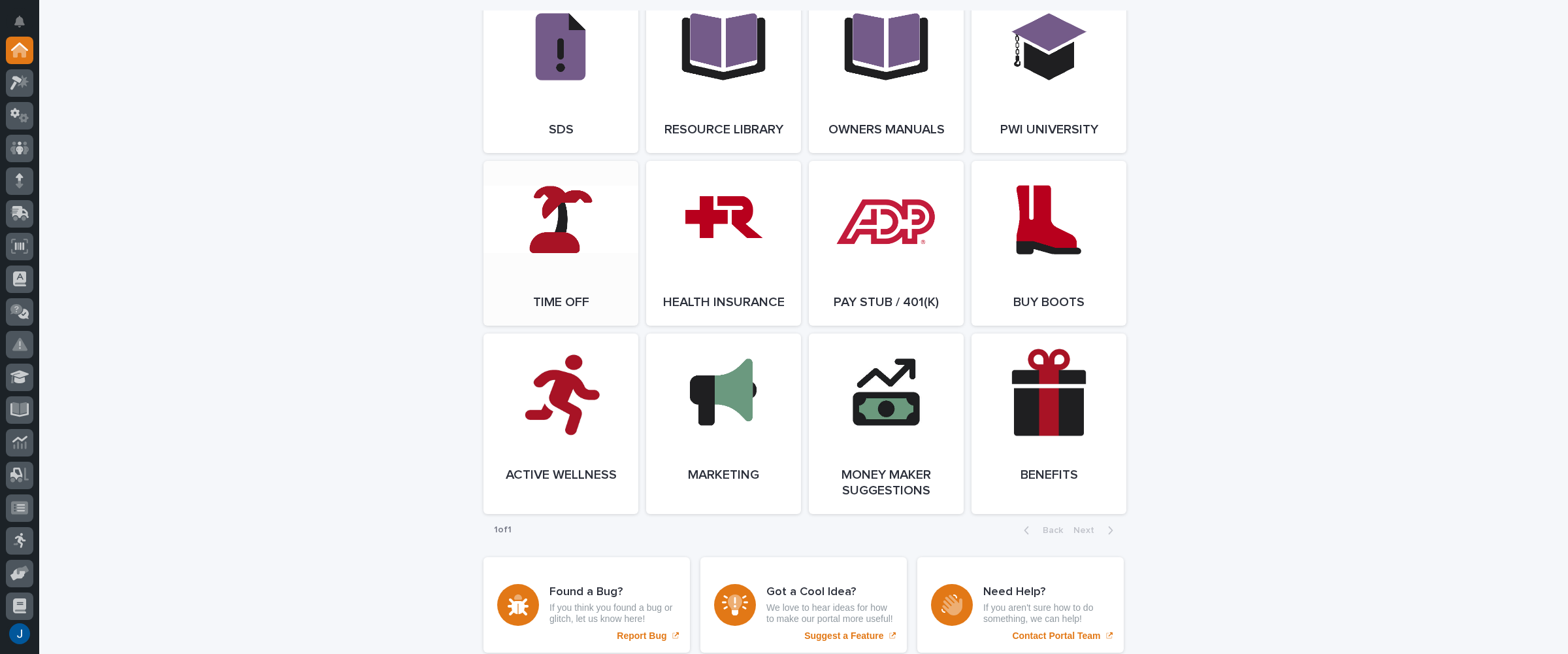
click at [575, 244] on link "Open Link" at bounding box center [561, 244] width 155 height 165
